Goal: Information Seeking & Learning: Learn about a topic

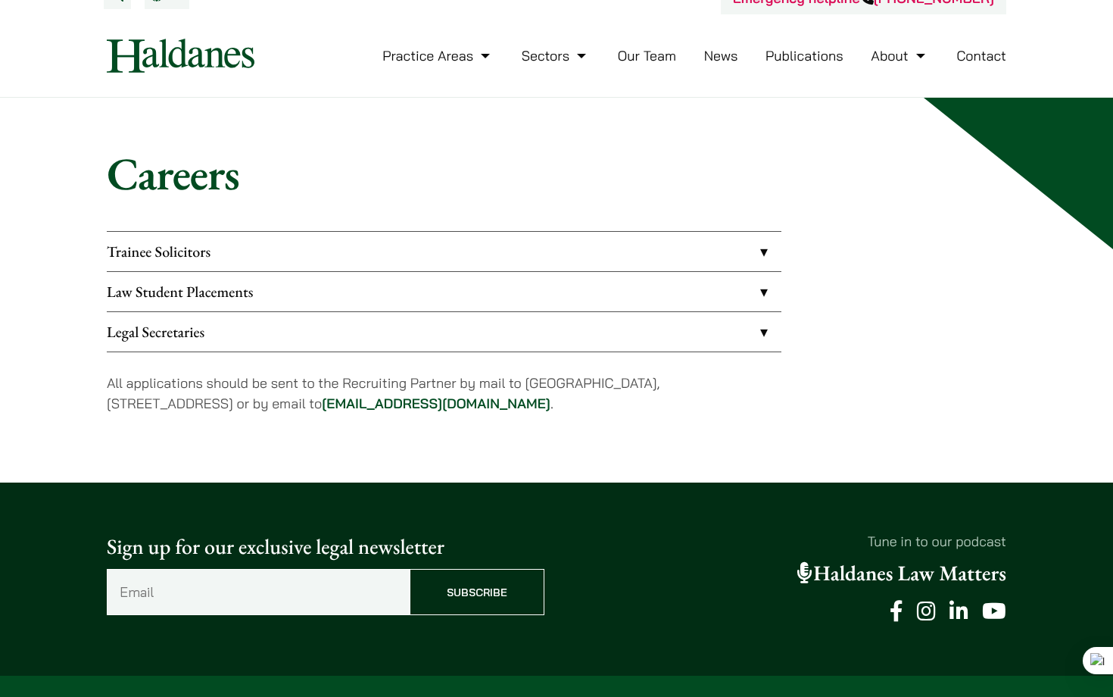
click at [302, 291] on link "Law Student Placements" at bounding box center [444, 291] width 675 height 39
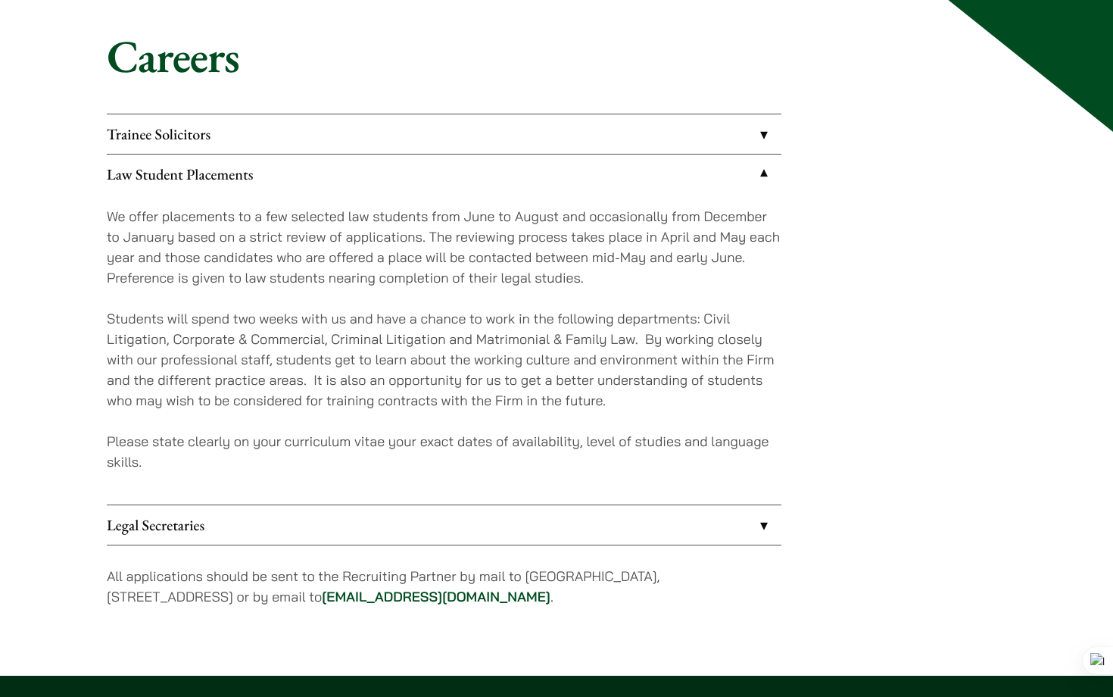
scroll to position [142, 0]
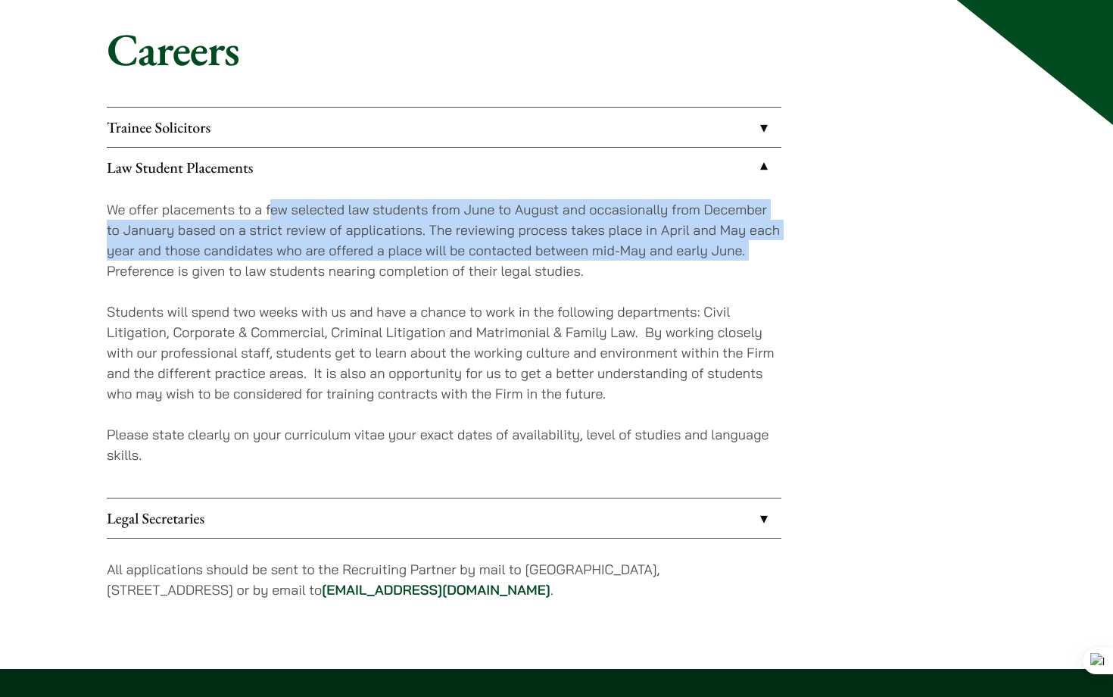
drag, startPoint x: 269, startPoint y: 211, endPoint x: 65, endPoint y: 267, distance: 211.2
type textarea "ew selected law students from June to August and occasionally from December to …"
click at [65, 267] on div "Careers Trainee Solicitors We look to recruit two to four top-quality trainee s…" at bounding box center [556, 321] width 1113 height 695
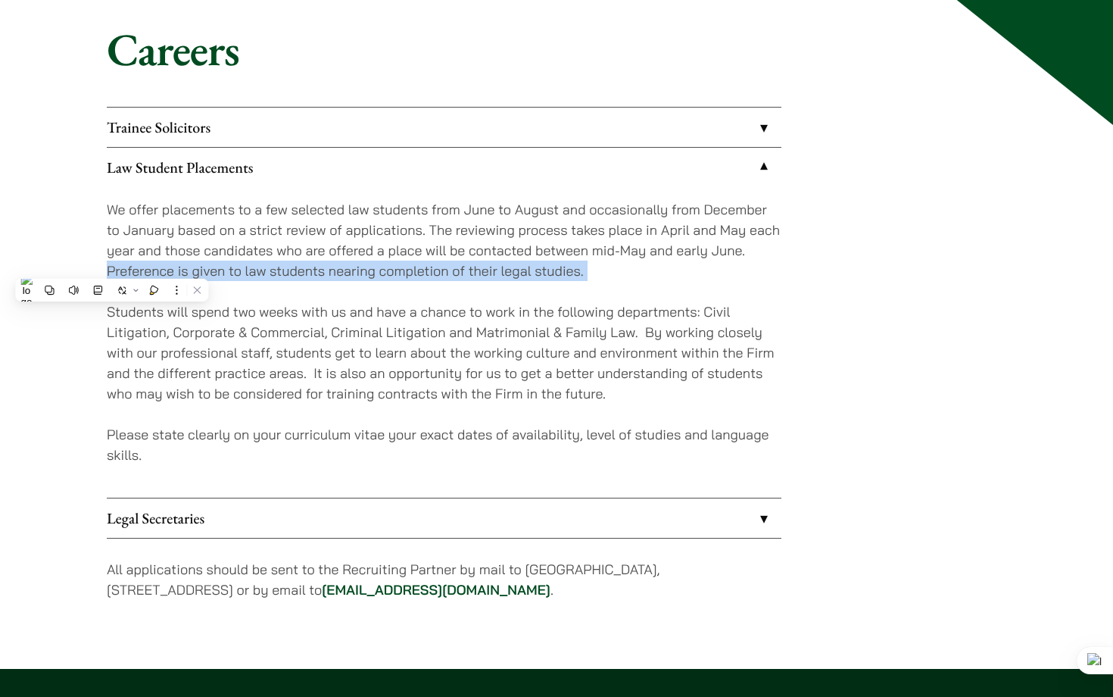
drag, startPoint x: 65, startPoint y: 267, endPoint x: 83, endPoint y: 316, distance: 51.5
click at [83, 316] on div "Careers Trainee Solicitors We look to recruit two to four top-quality trainee s…" at bounding box center [556, 321] width 1113 height 695
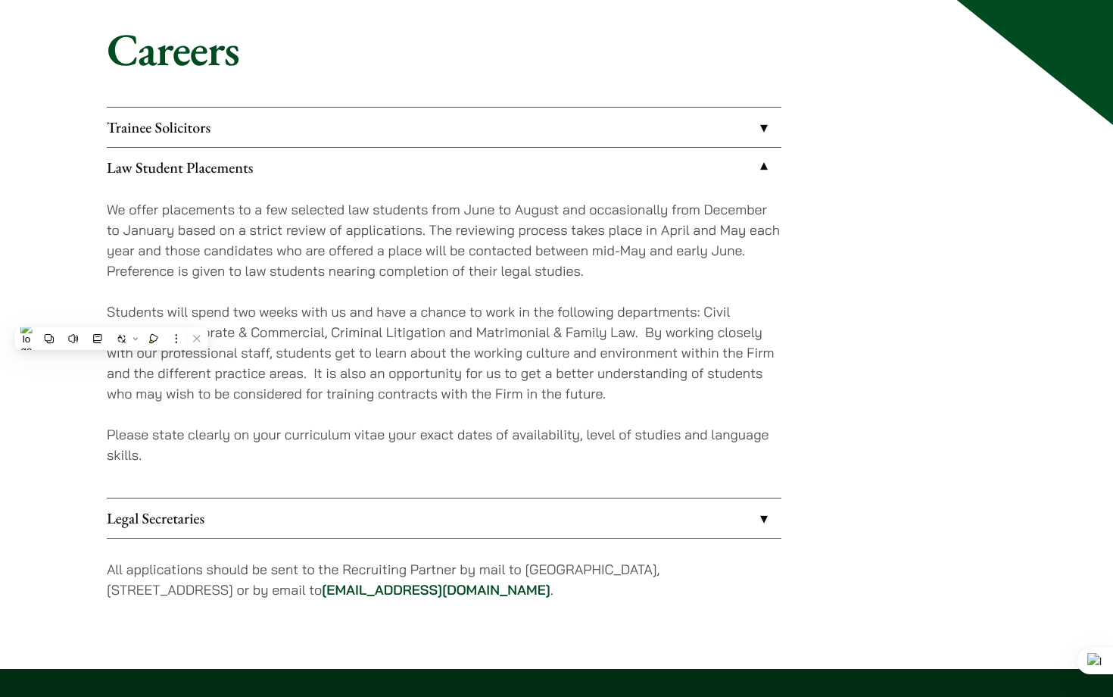
click at [99, 237] on div "Careers Trainee Solicitors We look to recruit two to four top-quality trainee s…" at bounding box center [556, 321] width 954 height 598
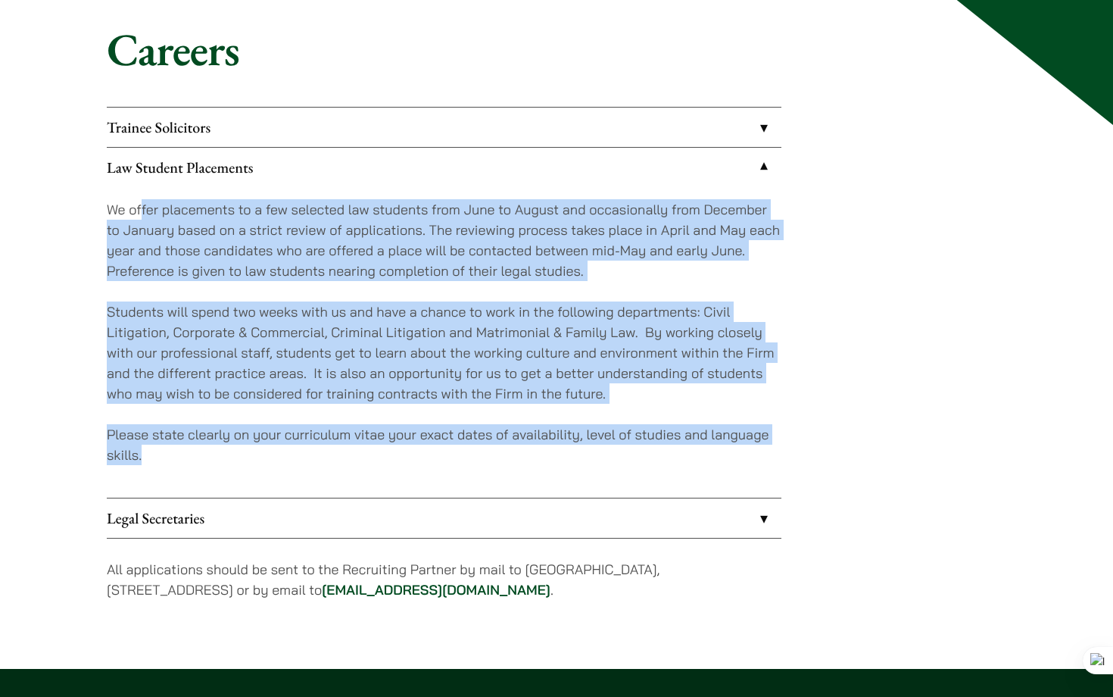
drag, startPoint x: 142, startPoint y: 216, endPoint x: 157, endPoint y: 447, distance: 232.1
click at [157, 447] on div "We offer placements to a few selected law students from June to August and occa…" at bounding box center [444, 342] width 675 height 310
click at [157, 447] on p "Please state clearly on your curriculum vitae your exact dates of availability,…" at bounding box center [444, 444] width 675 height 41
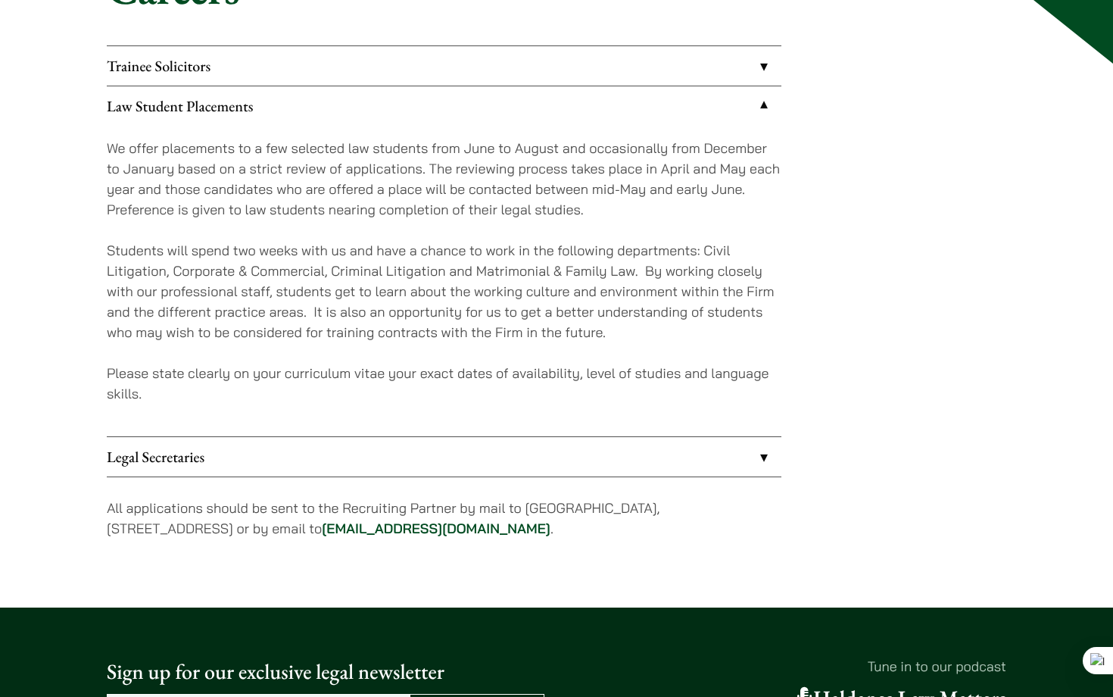
click at [157, 447] on link "Legal Secretaries" at bounding box center [444, 456] width 675 height 39
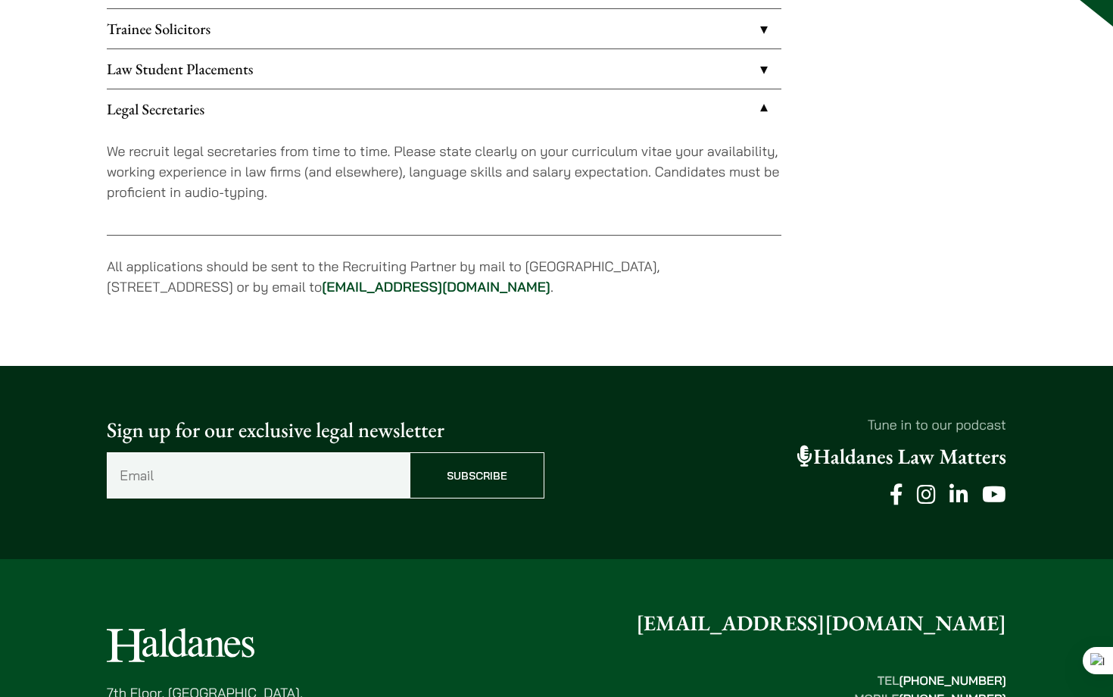
scroll to position [438, 0]
